Goal: Task Accomplishment & Management: Manage account settings

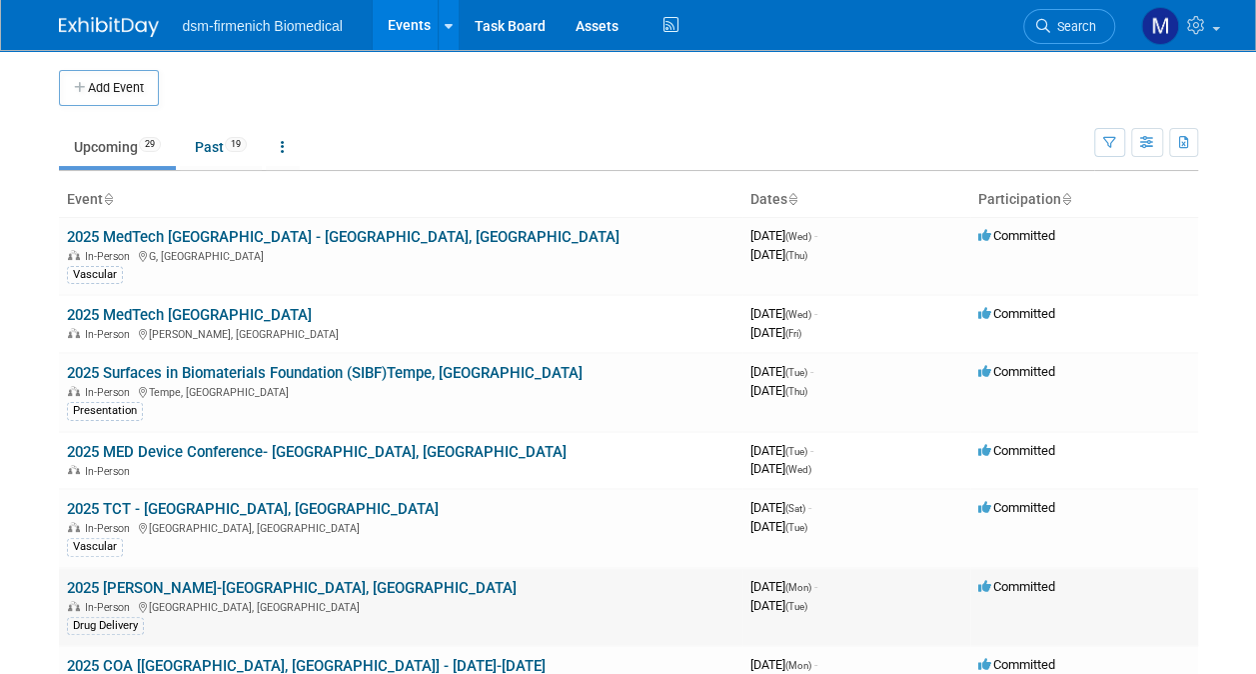
click at [122, 579] on link "2025 [PERSON_NAME]-[GEOGRAPHIC_DATA], [GEOGRAPHIC_DATA]" at bounding box center [292, 588] width 450 height 18
click at [110, 500] on link "2025 TCT - [GEOGRAPHIC_DATA], [GEOGRAPHIC_DATA]" at bounding box center [253, 509] width 372 height 18
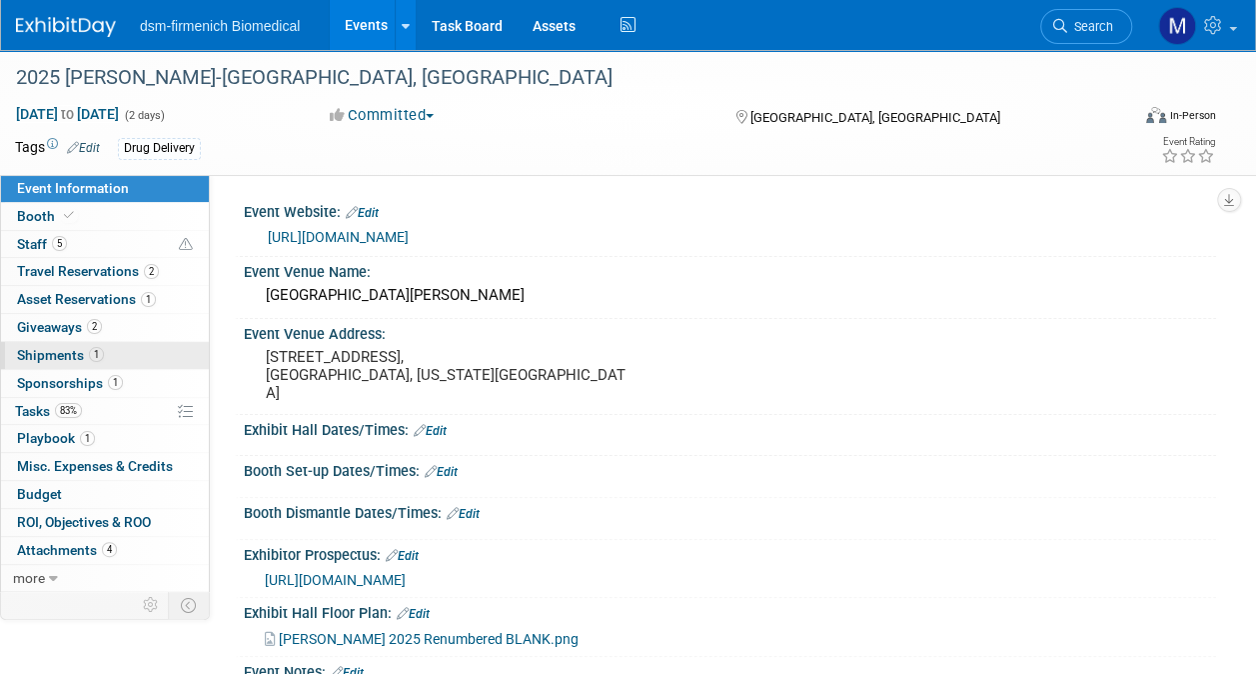
click at [37, 348] on span "Shipments 1" at bounding box center [60, 355] width 87 height 16
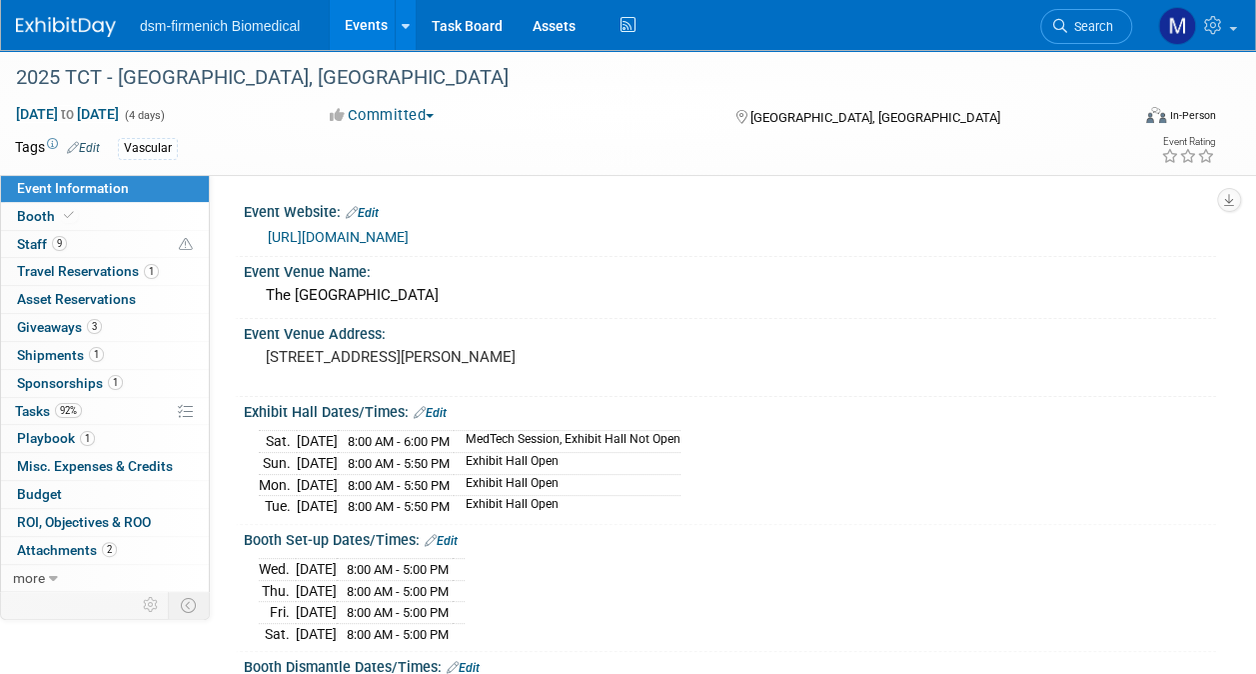
click at [394, 229] on link "https://www.tctconference.com/" at bounding box center [338, 237] width 141 height 16
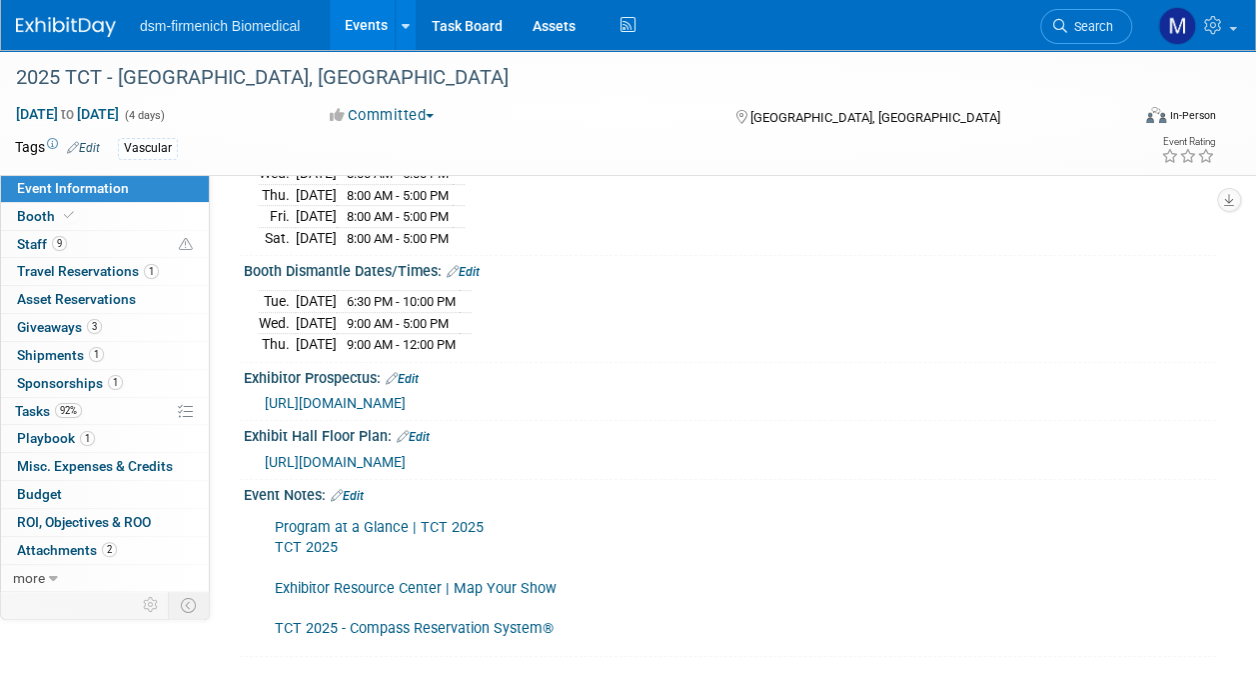
scroll to position [400, 0]
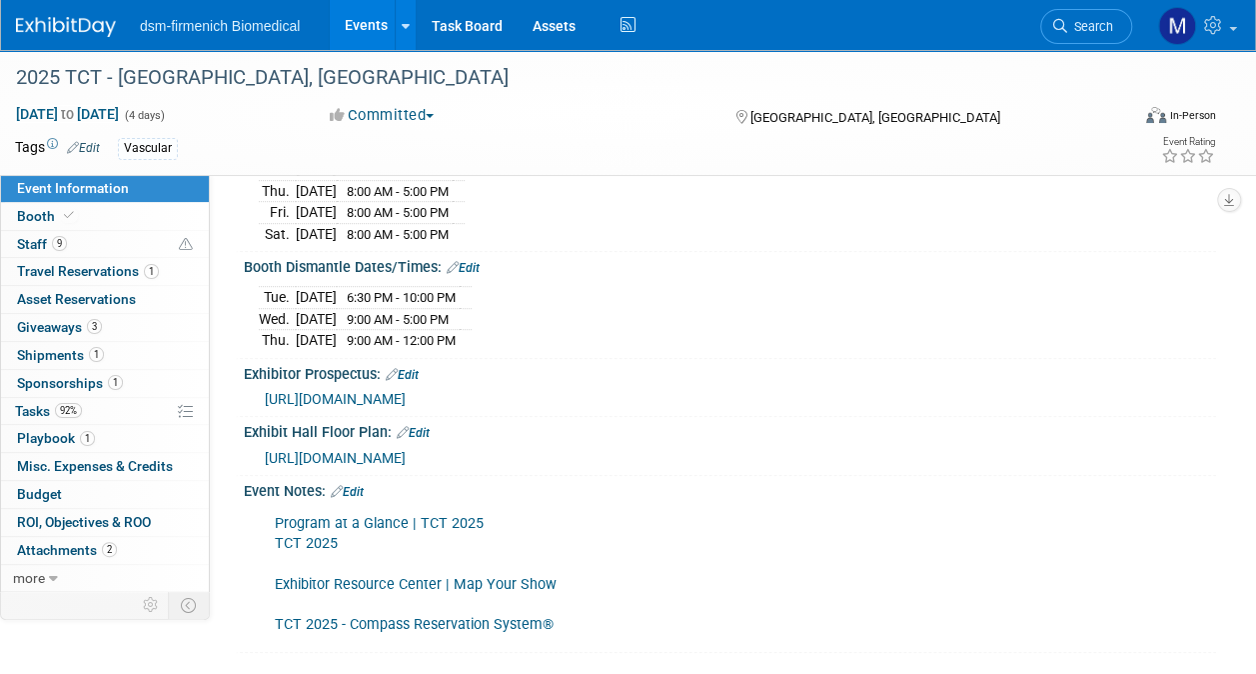
click at [350, 485] on link "Edit" at bounding box center [347, 492] width 33 height 14
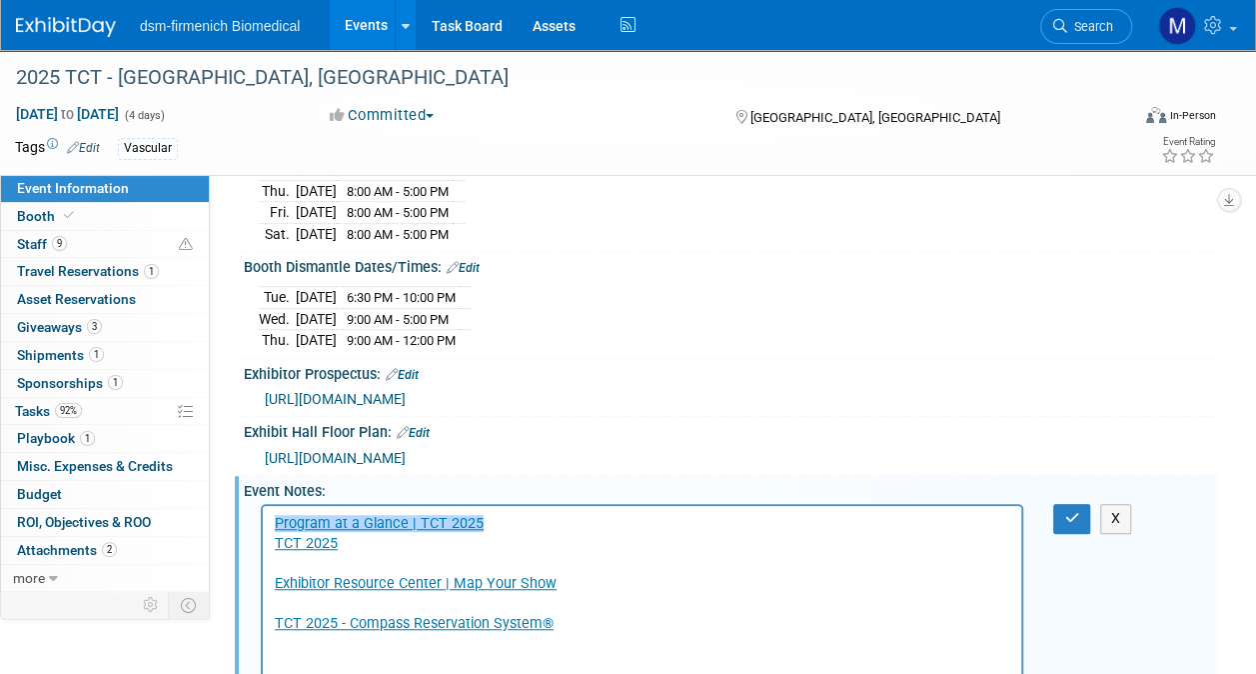
scroll to position [0, 0]
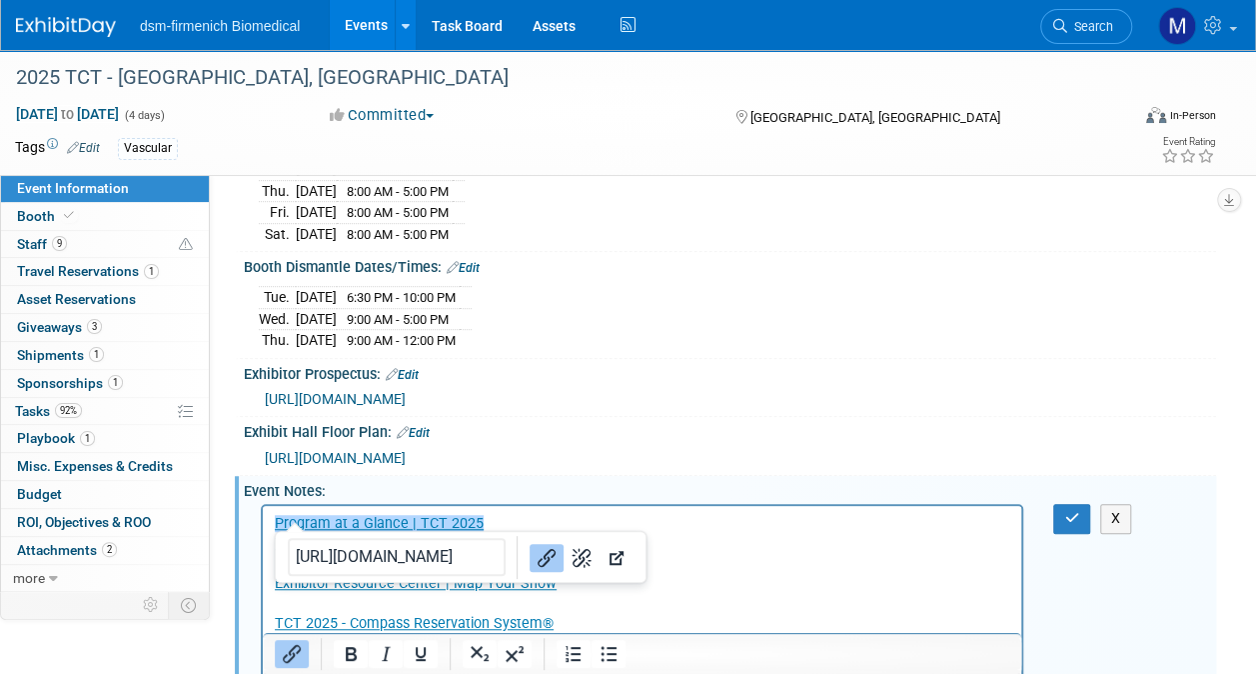
click at [274, 522] on body "﻿Program at a Glance | TCT 2025 TCT 2025 Exhibitor Resource Center | Map Your S…" at bounding box center [642, 574] width 737 height 120
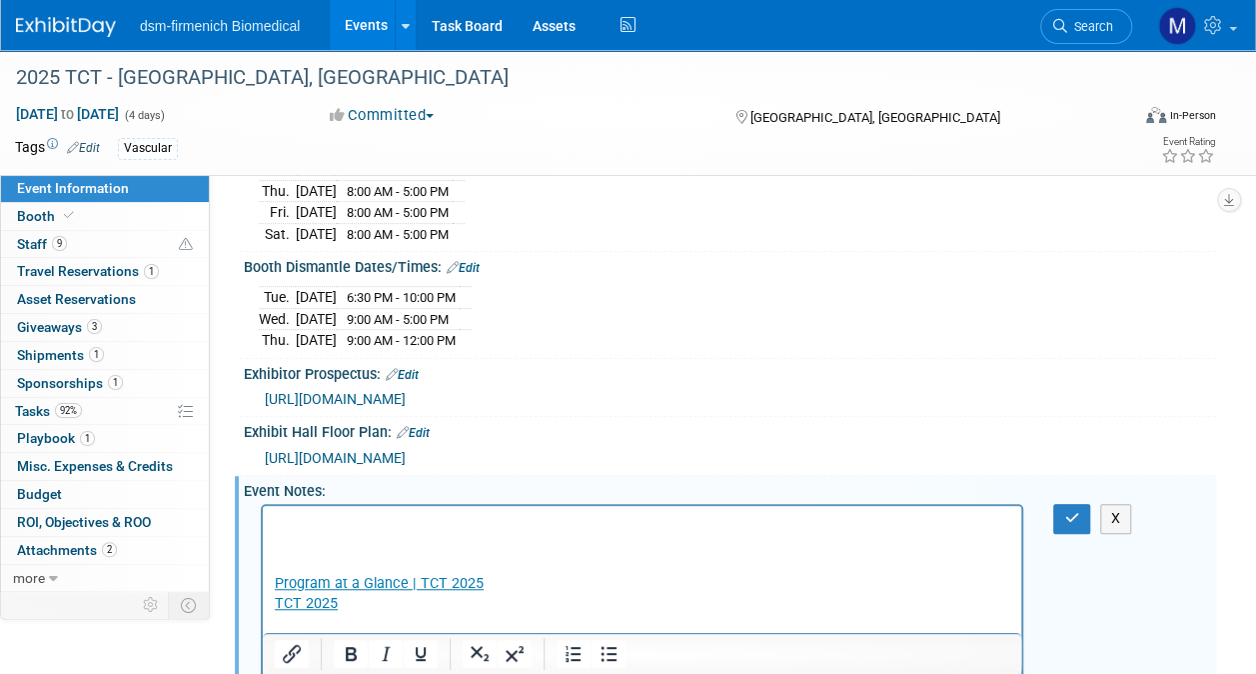
click at [644, 556] on p "Rich Text Area. Press ALT-0 for help." at bounding box center [643, 564] width 736 height 20
click at [297, 527] on p "Rich Text Area. Press ALT-0 for help." at bounding box center [643, 524] width 736 height 20
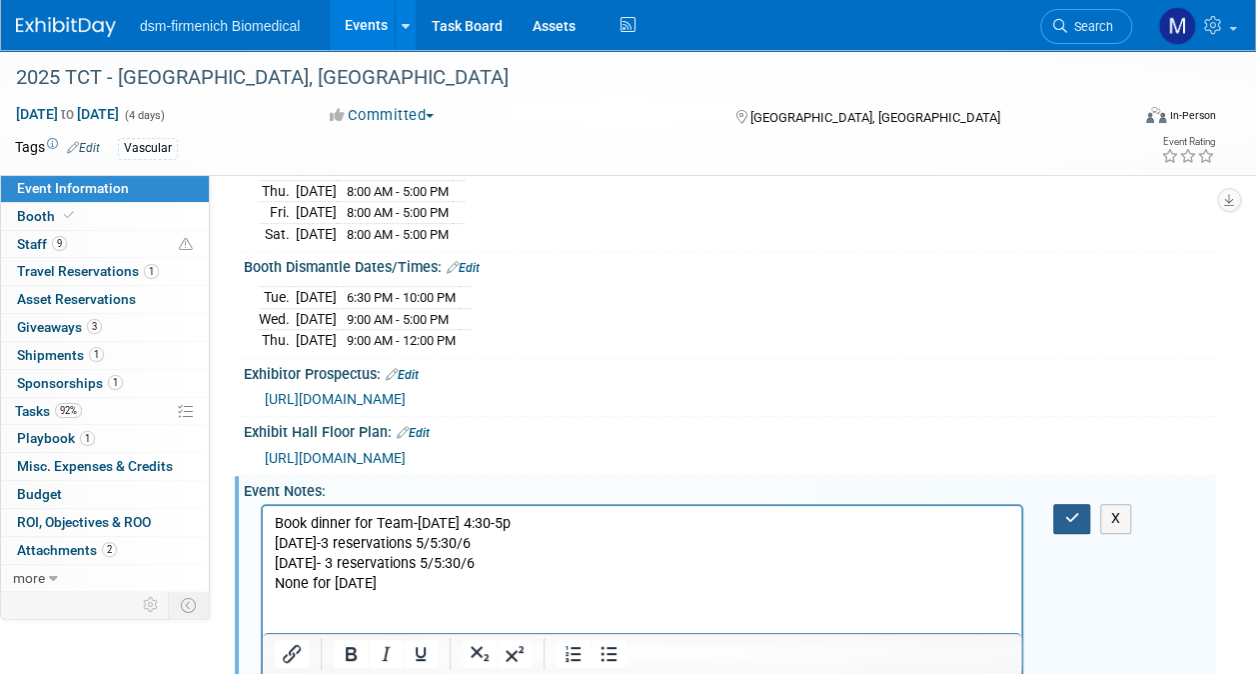
click at [1064, 512] on icon "button" at bounding box center [1071, 518] width 15 height 14
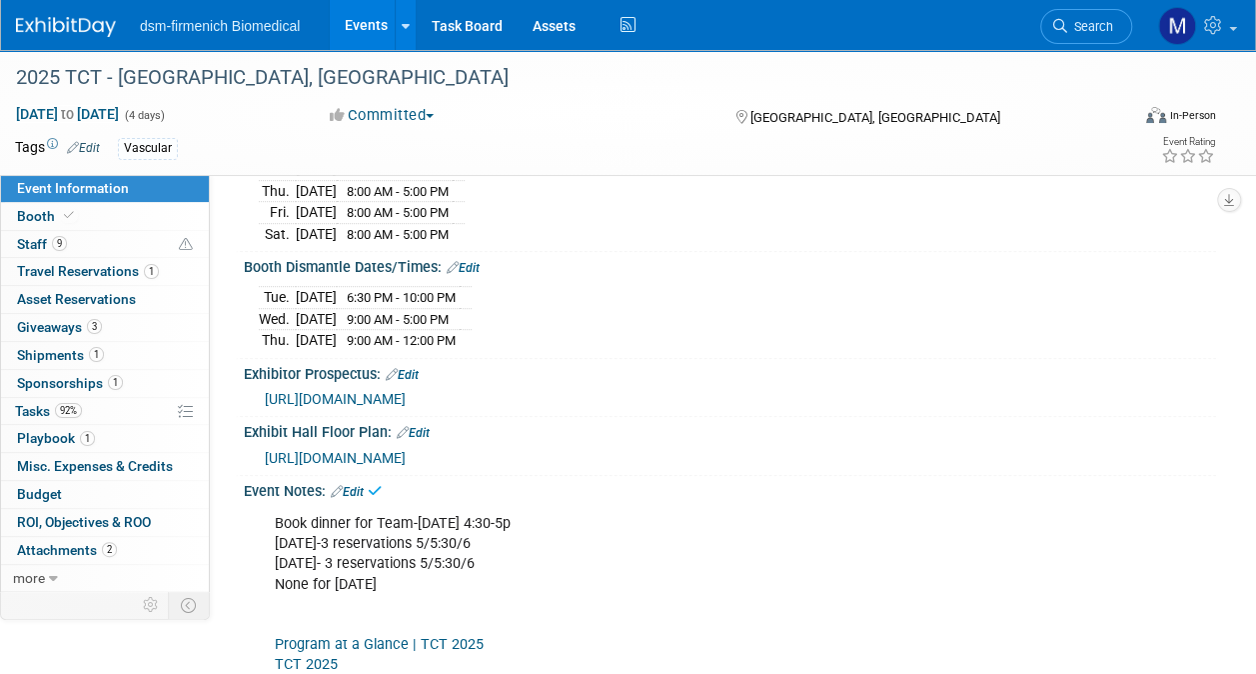
click at [1254, 257] on div "Event Information Event Info Booth Booth 9 Staff 9 Staff 1 Travel Reservations …" at bounding box center [628, 211] width 1256 height 1122
drag, startPoint x: 1254, startPoint y: 258, endPoint x: 1274, endPoint y: 419, distance: 162.1
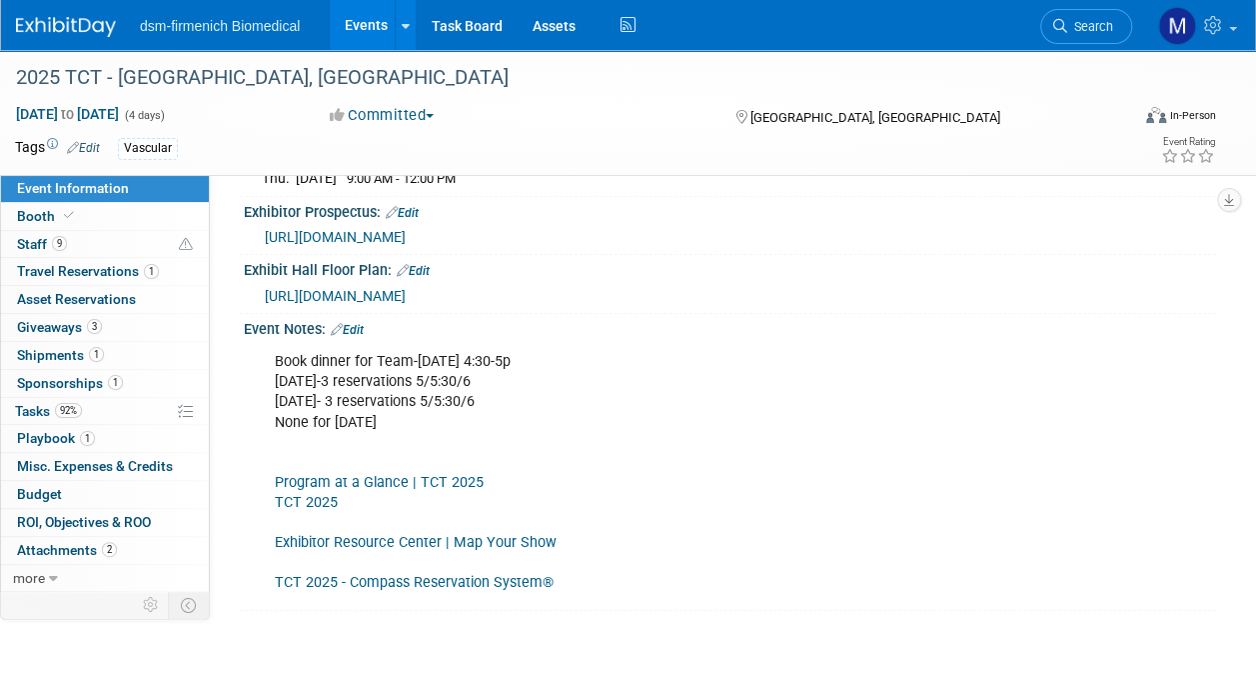
scroll to position [562, 0]
